Goal: Task Accomplishment & Management: Manage account settings

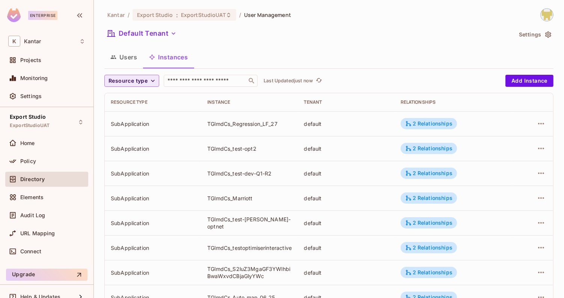
click at [134, 83] on span "Resource type" at bounding box center [127, 80] width 39 height 9
click at [136, 117] on span "Application" at bounding box center [129, 113] width 38 height 7
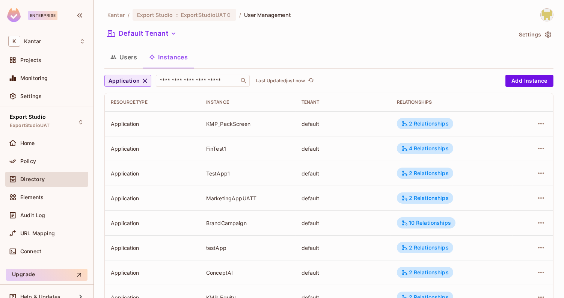
click at [132, 77] on span "Application" at bounding box center [123, 80] width 31 height 9
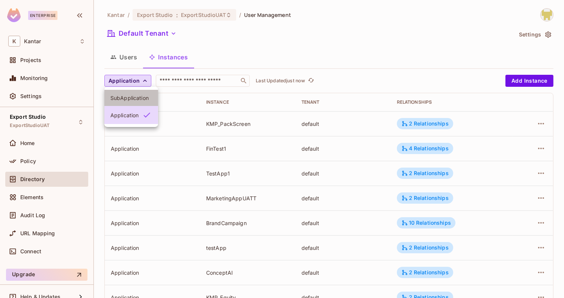
click at [137, 99] on span "SubApplication" at bounding box center [131, 97] width 42 height 7
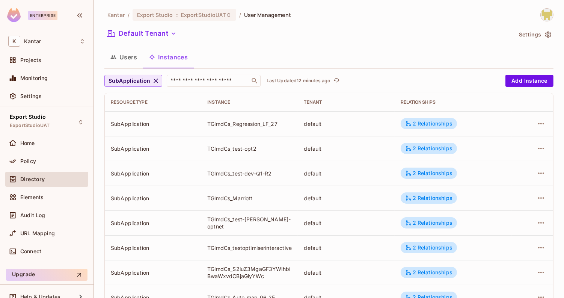
click at [128, 79] on span "SubApplication" at bounding box center [129, 80] width 42 height 9
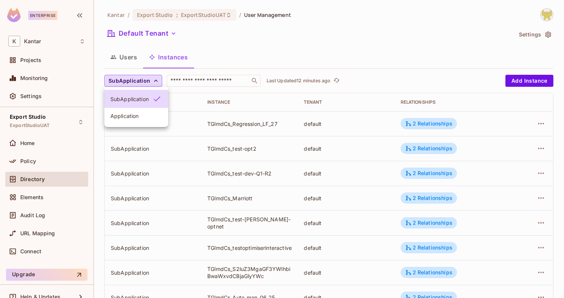
click at [134, 120] on li "Application" at bounding box center [136, 116] width 64 height 16
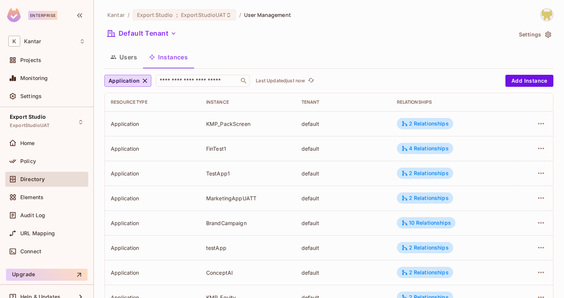
scroll to position [226, 0]
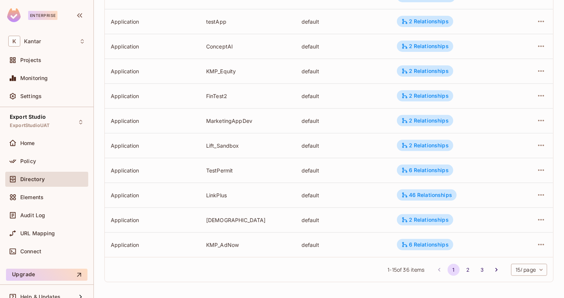
click at [398, 271] on span "1 - 15 of 36 items" at bounding box center [405, 269] width 37 height 8
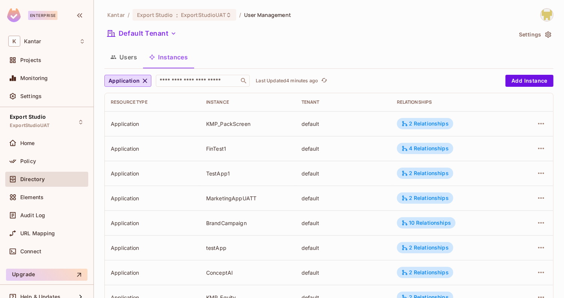
click at [128, 60] on button "Users" at bounding box center [123, 57] width 39 height 19
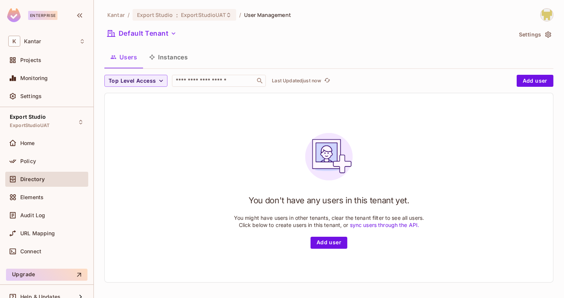
click at [178, 60] on button "Instances" at bounding box center [168, 57] width 51 height 19
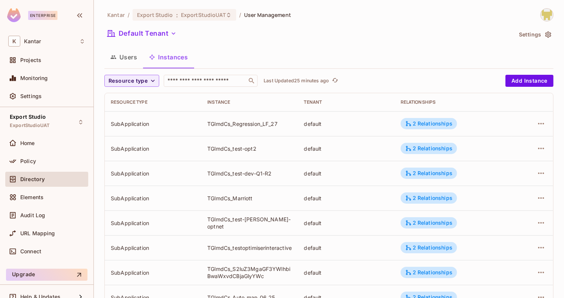
click at [126, 57] on button "Users" at bounding box center [123, 57] width 39 height 19
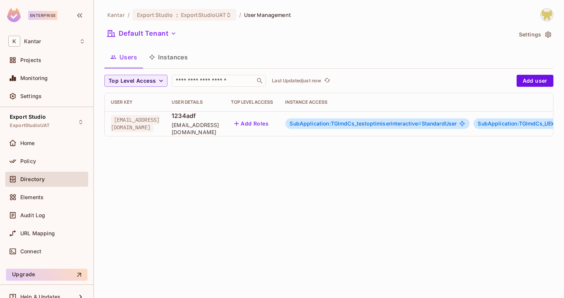
click at [164, 57] on button "Instances" at bounding box center [168, 57] width 51 height 19
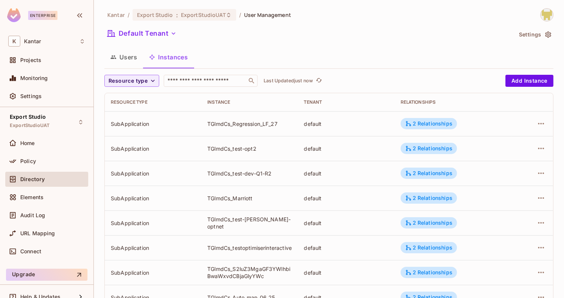
click at [133, 59] on button "Users" at bounding box center [123, 57] width 39 height 19
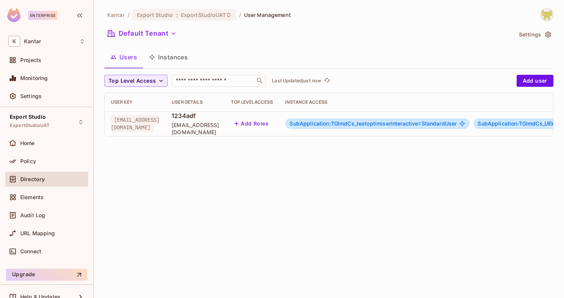
click at [177, 55] on button "Instances" at bounding box center [168, 57] width 51 height 19
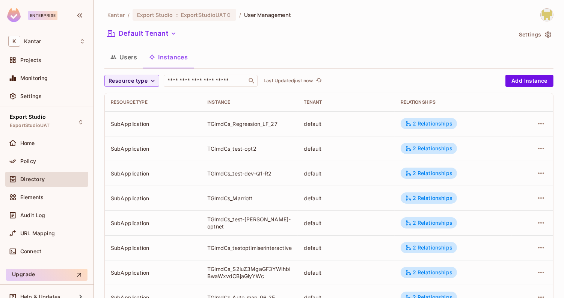
click at [134, 55] on button "Users" at bounding box center [123, 57] width 39 height 19
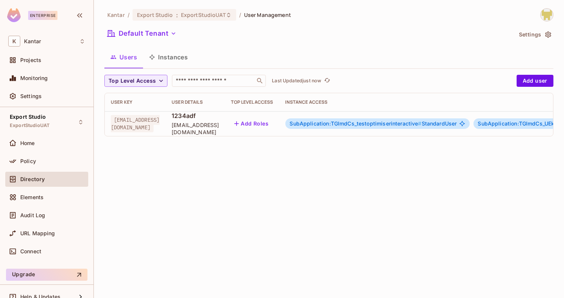
click at [176, 60] on button "Instances" at bounding box center [168, 57] width 51 height 19
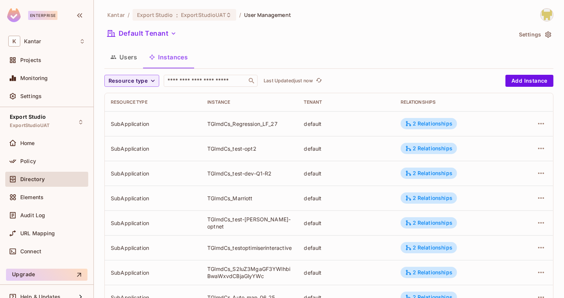
click at [131, 62] on button "Users" at bounding box center [123, 57] width 39 height 19
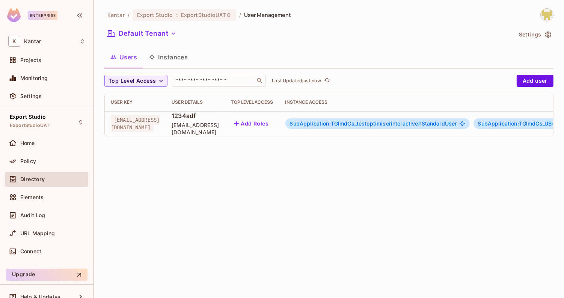
click at [280, 142] on div "Top Level Access ​ Last Updated just now Add user User Key User Details Top Lev…" at bounding box center [328, 109] width 449 height 68
click at [172, 60] on button "Instances" at bounding box center [168, 57] width 51 height 19
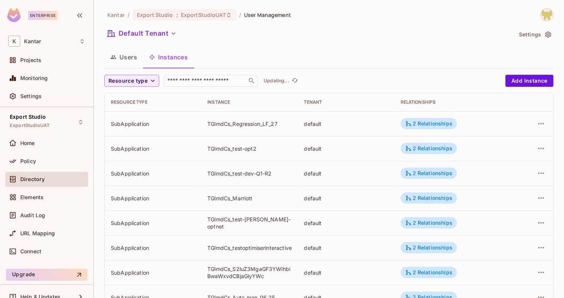
click at [135, 58] on button "Users" at bounding box center [123, 57] width 39 height 19
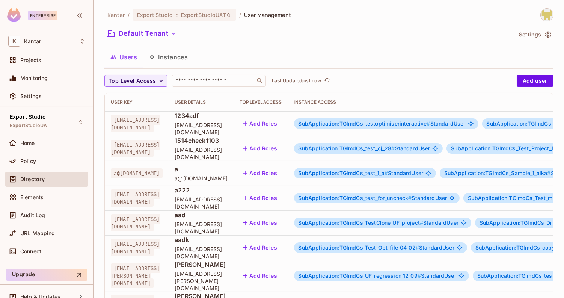
scroll to position [232, 0]
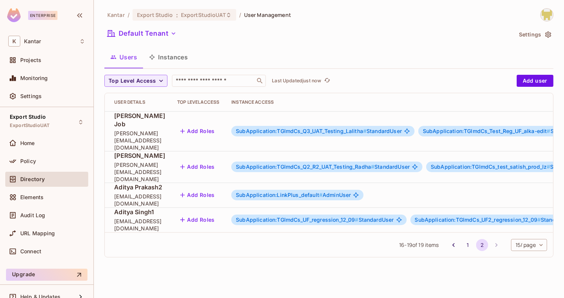
scroll to position [0, 0]
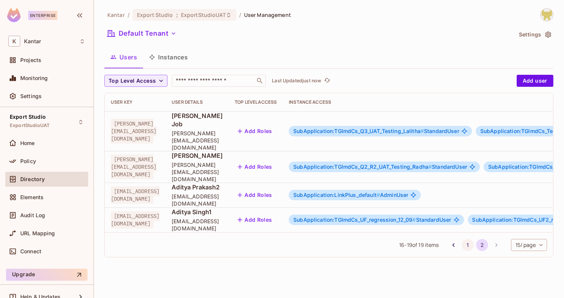
click at [465, 239] on button "1" at bounding box center [468, 245] width 12 height 12
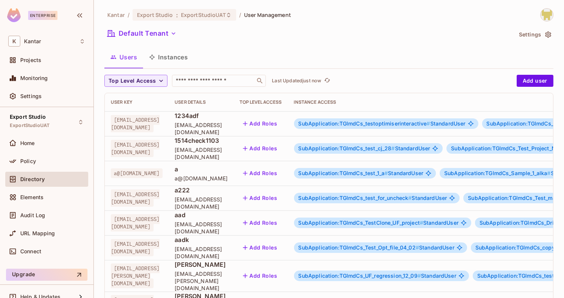
click at [175, 58] on button "Instances" at bounding box center [168, 57] width 51 height 19
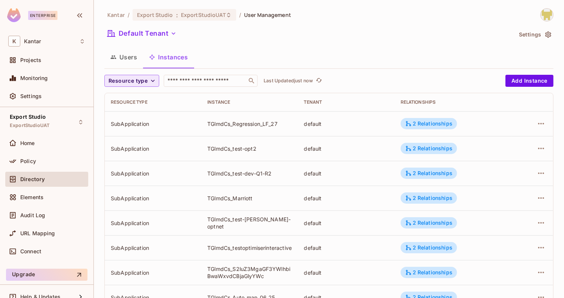
click at [131, 76] on span "Resource type" at bounding box center [127, 80] width 39 height 9
click at [130, 99] on span "SubApplication" at bounding box center [129, 97] width 38 height 7
click at [126, 57] on button "Users" at bounding box center [123, 57] width 39 height 19
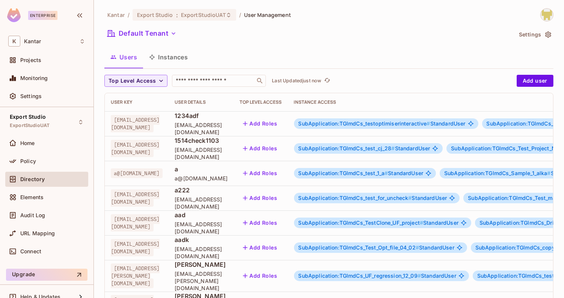
click at [172, 54] on button "Instances" at bounding box center [168, 57] width 51 height 19
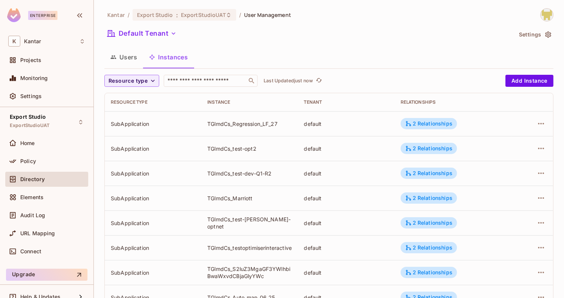
scroll to position [0, 0]
click at [127, 53] on button "Users" at bounding box center [123, 56] width 39 height 19
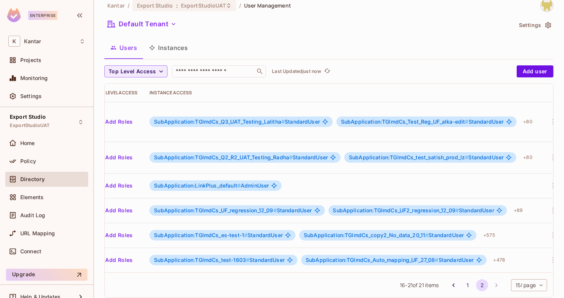
scroll to position [0, 134]
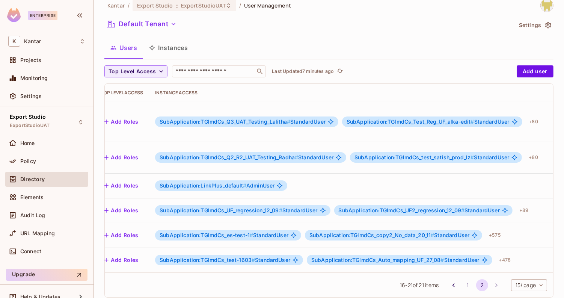
click at [182, 45] on button "Instances" at bounding box center [168, 47] width 51 height 19
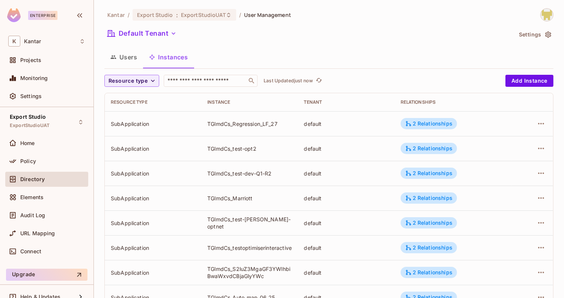
click at [134, 61] on button "Users" at bounding box center [123, 57] width 39 height 19
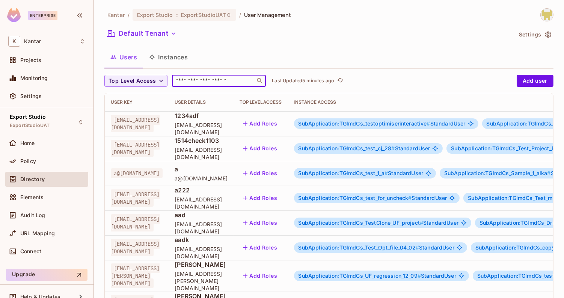
click at [190, 77] on input "text" at bounding box center [213, 81] width 79 height 8
paste input "**********"
type input "**********"
click at [185, 82] on input "text" at bounding box center [213, 81] width 79 height 8
paste input "**********"
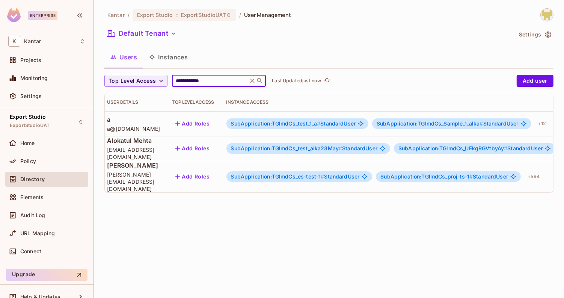
scroll to position [0, 173]
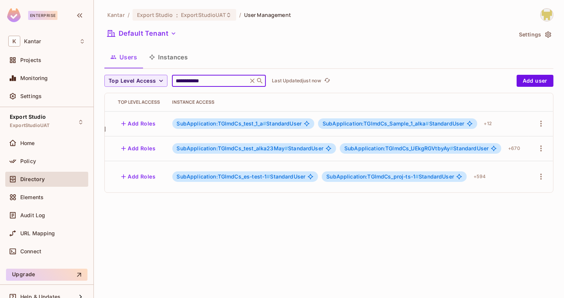
type input "**********"
drag, startPoint x: 214, startPoint y: 83, endPoint x: 167, endPoint y: 81, distance: 46.6
click at [167, 81] on div "**********" at bounding box center [308, 81] width 408 height 12
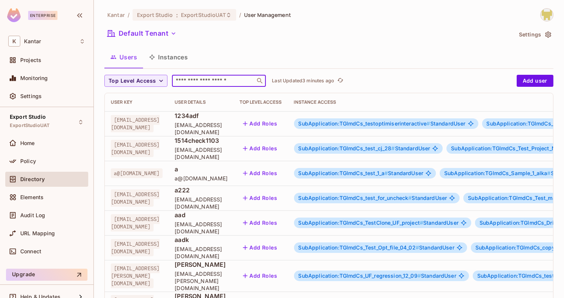
click at [319, 46] on div "Kantar / Export Studio : ExportStudioUAT / User Management Default Tenant Setti…" at bounding box center [328, 288] width 449 height 560
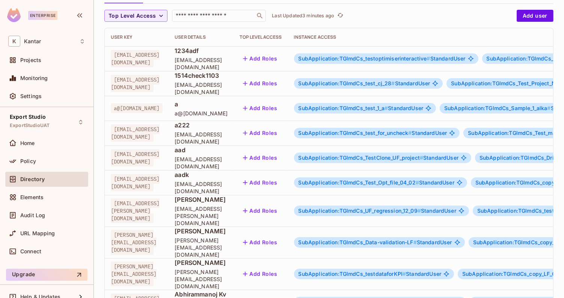
scroll to position [232, 0]
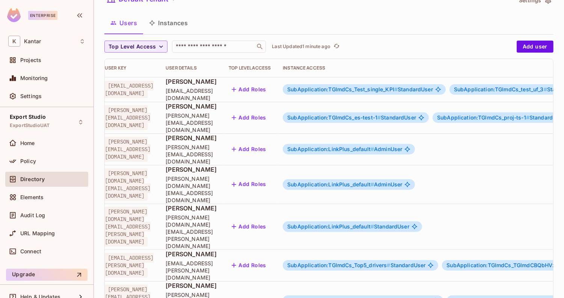
scroll to position [0, 0]
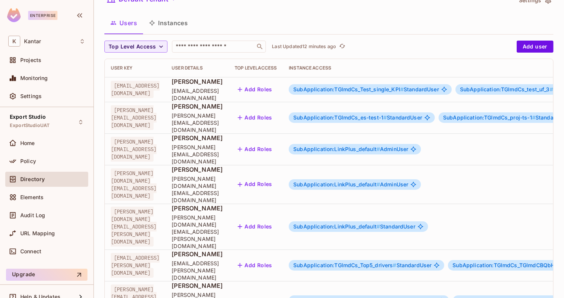
click at [178, 27] on button "Instances" at bounding box center [168, 23] width 51 height 19
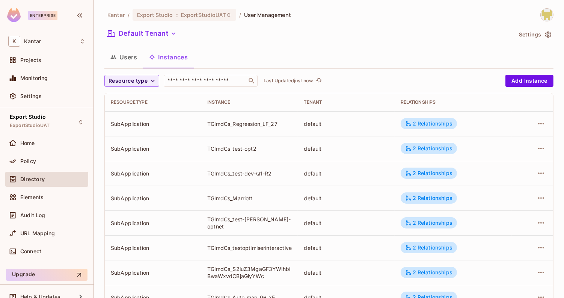
click at [137, 61] on button "Users" at bounding box center [123, 57] width 39 height 19
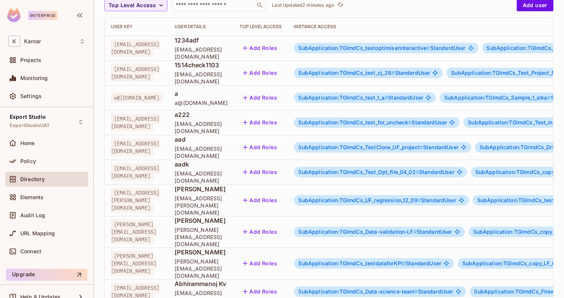
scroll to position [232, 0]
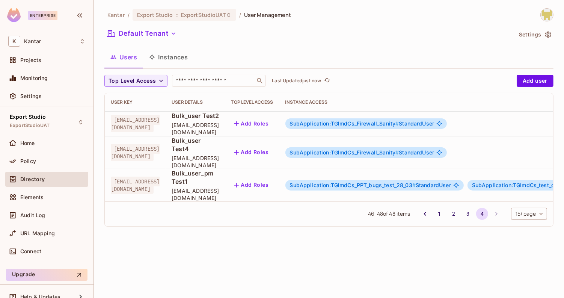
scroll to position [10, 0]
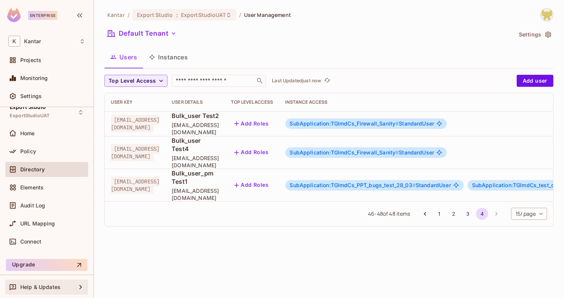
click at [51, 285] on span "Help & Updates" at bounding box center [40, 287] width 40 height 6
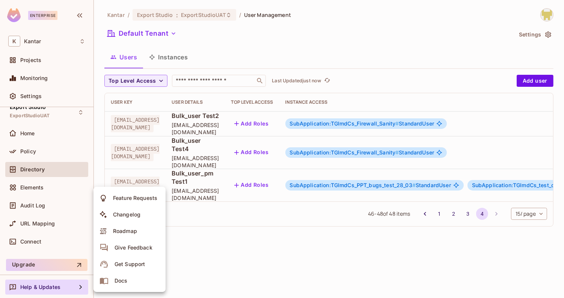
click at [140, 264] on div "Get Support" at bounding box center [129, 264] width 30 height 8
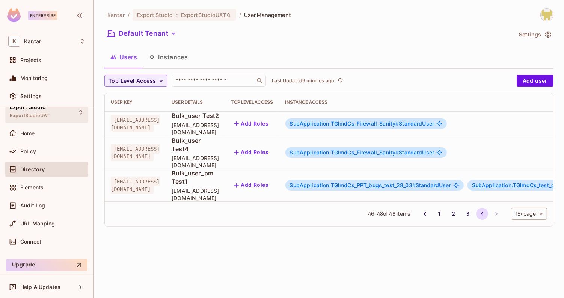
click at [45, 113] on span "ExportStudioUAT" at bounding box center [30, 116] width 40 height 6
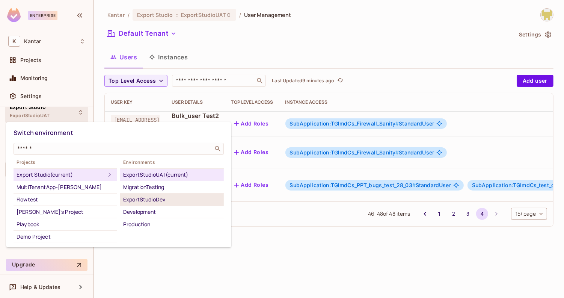
click at [149, 197] on div "ExportStudioDev" at bounding box center [172, 199] width 98 height 9
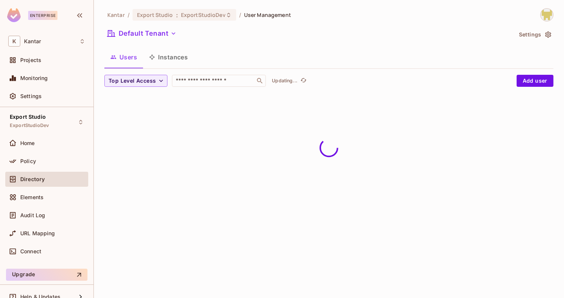
click at [552, 17] on img at bounding box center [547, 15] width 12 height 12
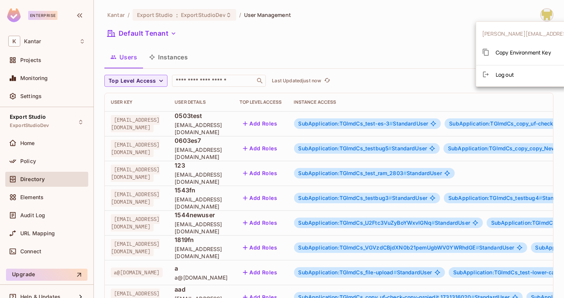
click at [528, 51] on span "Copy Environment Key" at bounding box center [524, 52] width 56 height 7
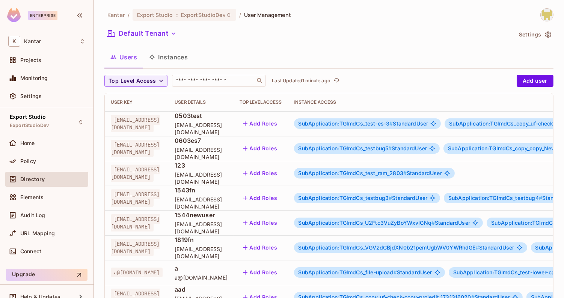
click at [176, 62] on button "Instances" at bounding box center [168, 57] width 51 height 19
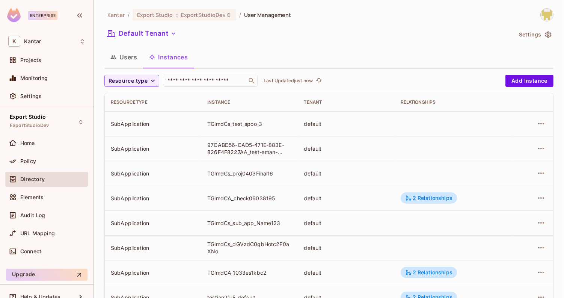
click at [139, 61] on button "Users" at bounding box center [123, 57] width 39 height 19
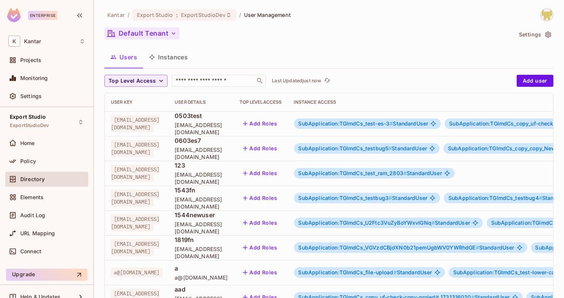
click at [158, 36] on button "Default Tenant" at bounding box center [141, 33] width 75 height 12
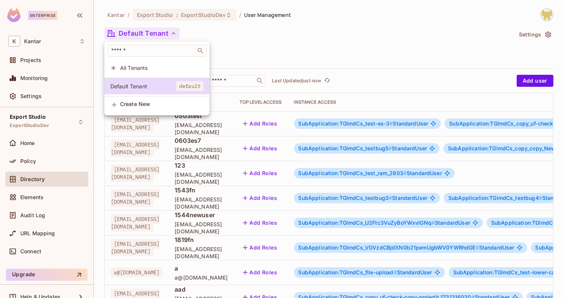
click at [249, 63] on div at bounding box center [282, 149] width 564 height 298
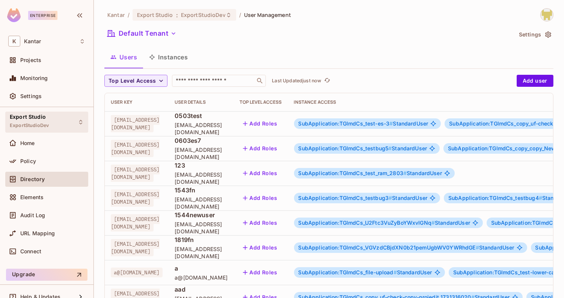
click at [29, 129] on div "Export Studio ExportStudioDev" at bounding box center [29, 122] width 39 height 16
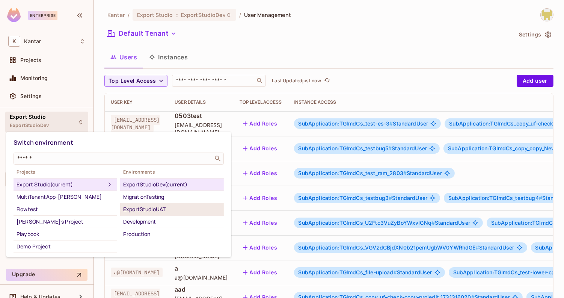
click at [150, 207] on div "ExportStudioUAT" at bounding box center [172, 209] width 98 height 9
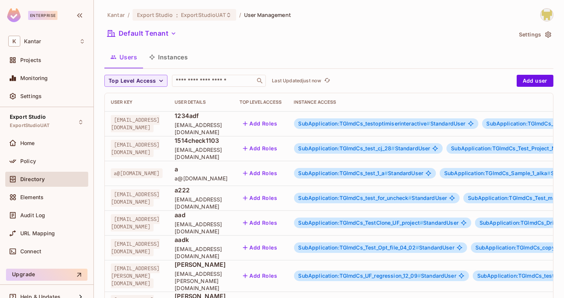
click at [173, 50] on button "Instances" at bounding box center [168, 57] width 51 height 19
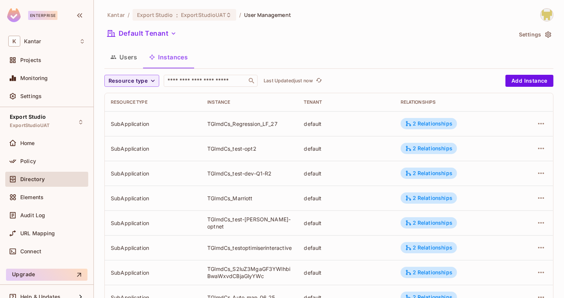
click at [139, 67] on div "Users Instances" at bounding box center [328, 58] width 449 height 21
click at [143, 77] on span "Resource type" at bounding box center [127, 80] width 39 height 9
click at [141, 101] on span "SubApplication" at bounding box center [129, 97] width 38 height 7
click at [133, 56] on button "Users" at bounding box center [123, 57] width 39 height 19
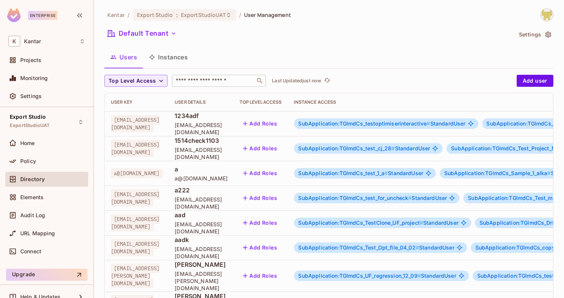
click at [202, 82] on input "text" at bounding box center [213, 81] width 79 height 8
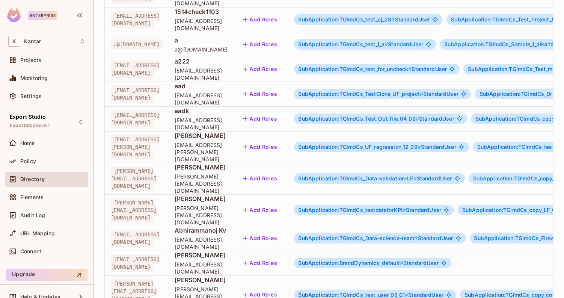
scroll to position [232, 0]
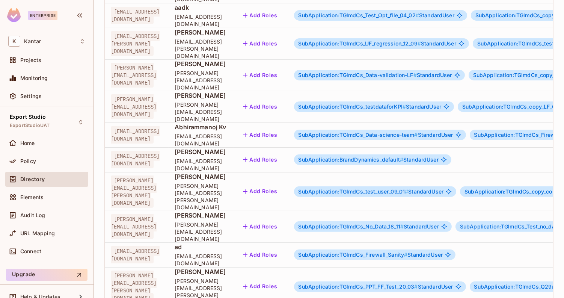
type input "*"
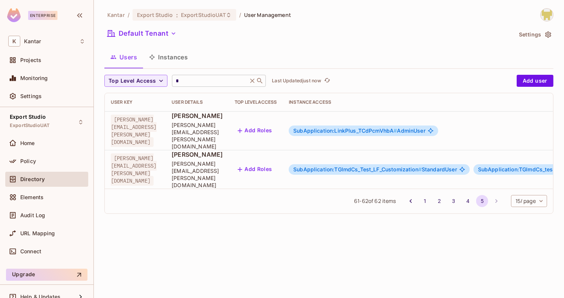
click at [190, 78] on input "*" at bounding box center [209, 81] width 71 height 8
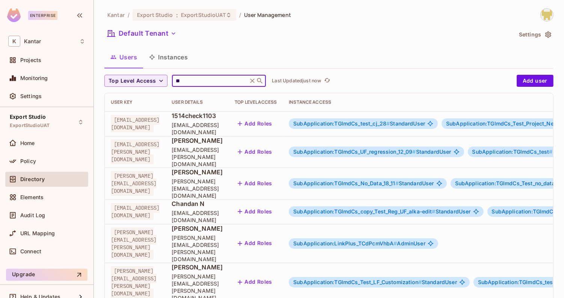
type input "**"
